Goal: Information Seeking & Learning: Learn about a topic

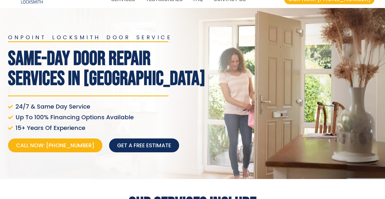
scroll to position [8, 0]
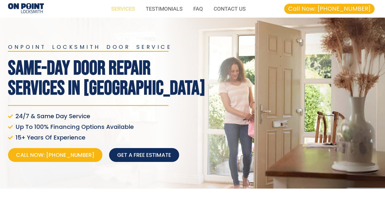
click at [126, 7] on link "SERVICES" at bounding box center [123, 9] width 34 height 12
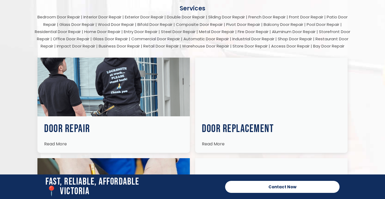
scroll to position [895, 0]
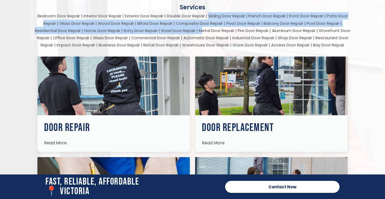
drag, startPoint x: 208, startPoint y: 10, endPoint x: 207, endPoint y: 24, distance: 13.4
click at [207, 24] on p "Bedroom Door Repair | Interior Door Repair | Exterior Door Repair | Double Door…" at bounding box center [192, 30] width 315 height 36
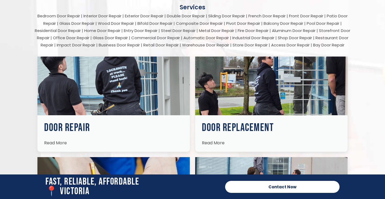
click at [52, 140] on span "Read More" at bounding box center [55, 143] width 23 height 6
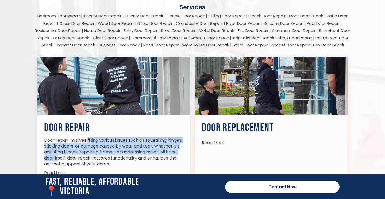
drag, startPoint x: 45, startPoint y: 134, endPoint x: 48, endPoint y: 153, distance: 19.6
click at [48, 153] on div "Door repair involves fixing various issues such as squeaking hinges, sticking d…" at bounding box center [113, 153] width 139 height 30
click at [37, 150] on div "Door Repair Door repair involves fixing various issues such as squeaking hinges…" at bounding box center [114, 119] width 158 height 130
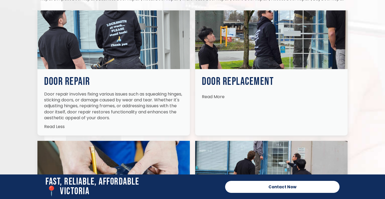
scroll to position [945, 0]
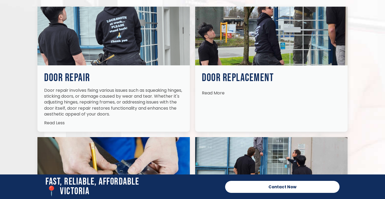
click at [54, 118] on link "Read Less" at bounding box center [54, 122] width 21 height 9
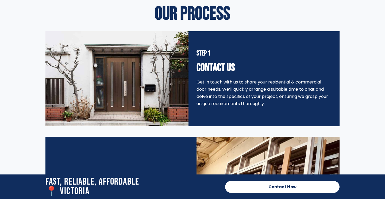
scroll to position [1337, 0]
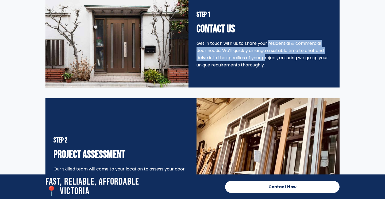
drag, startPoint x: 248, startPoint y: 36, endPoint x: 245, endPoint y: 48, distance: 12.6
click at [245, 48] on div "Get in touch with us to share your residential & commercial door needs. We’ll q…" at bounding box center [263, 54] width 135 height 29
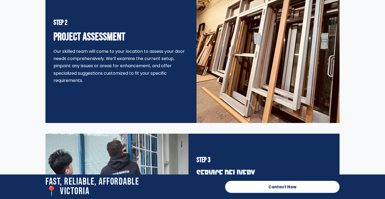
scroll to position [1457, 0]
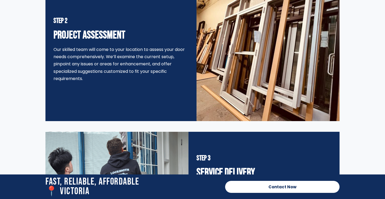
drag, startPoint x: 76, startPoint y: 40, endPoint x: 78, endPoint y: 78, distance: 37.5
click at [78, 78] on div "Step 2 Project Assessment Our skilled team will come to your location to assess…" at bounding box center [120, 50] width 135 height 143
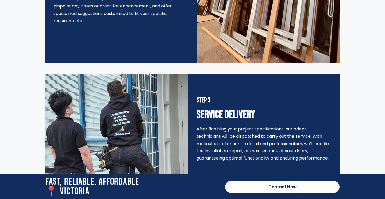
scroll to position [1551, 0]
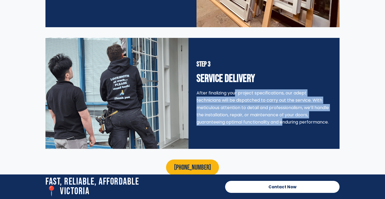
drag, startPoint x: 215, startPoint y: 86, endPoint x: 264, endPoint y: 116, distance: 57.6
click at [264, 116] on div "After finalizing your project specifications, our adept technicians will be dis…" at bounding box center [263, 108] width 135 height 36
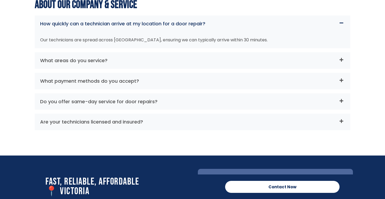
scroll to position [2023, 0]
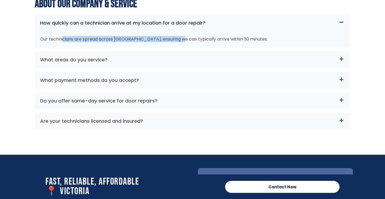
drag, startPoint x: 62, startPoint y: 33, endPoint x: 176, endPoint y: 33, distance: 113.6
click at [176, 33] on div "Our technicians are spread across [GEOGRAPHIC_DATA], ensuring we can typically …" at bounding box center [192, 39] width 315 height 17
click at [180, 52] on div "What areas do you service?" at bounding box center [192, 60] width 315 height 17
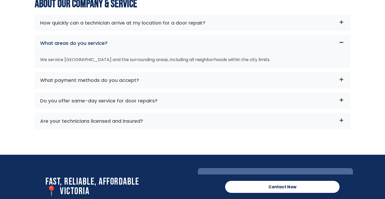
click at [181, 82] on div "What payment methods do you accept?" at bounding box center [192, 80] width 315 height 17
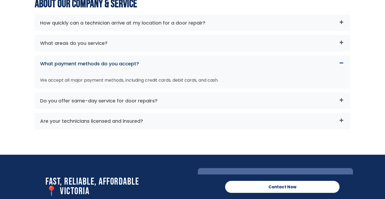
click at [186, 64] on div "What payment methods do you accept?" at bounding box center [192, 64] width 315 height 17
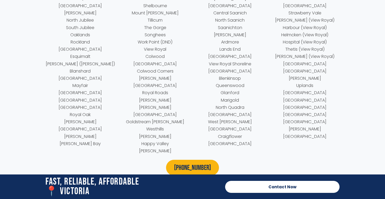
scroll to position [2879, 0]
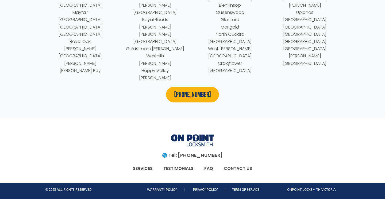
click at [210, 163] on link "FAQ" at bounding box center [209, 169] width 20 height 12
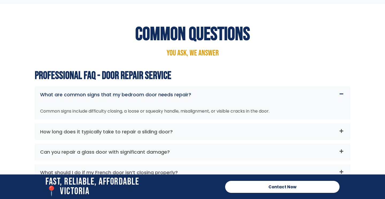
scroll to position [1738, 0]
